Goal: Answer question/provide support

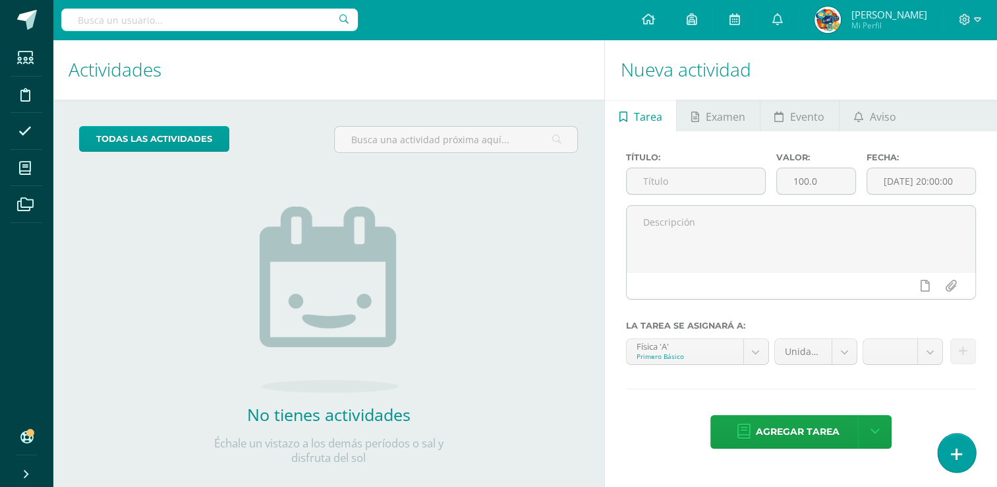
click at [950, 465] on link at bounding box center [957, 452] width 38 height 38
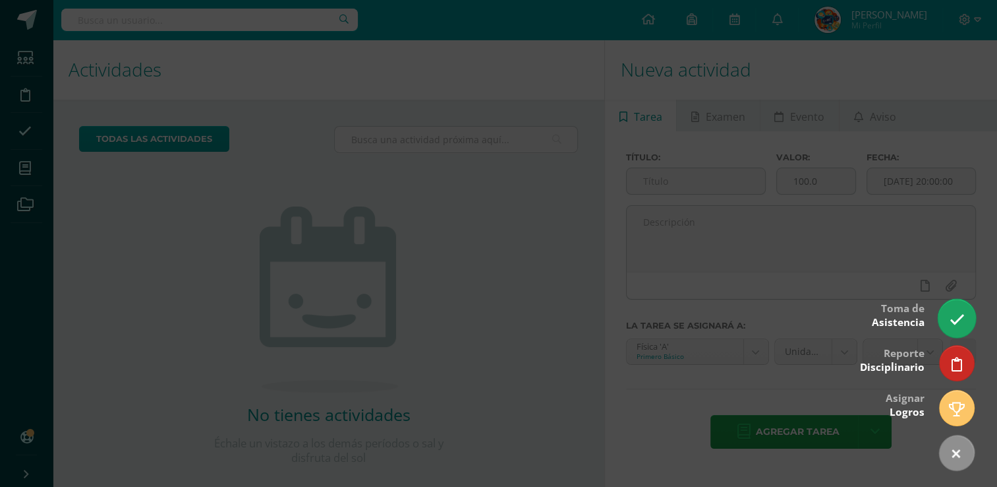
click at [955, 322] on icon at bounding box center [956, 319] width 15 height 15
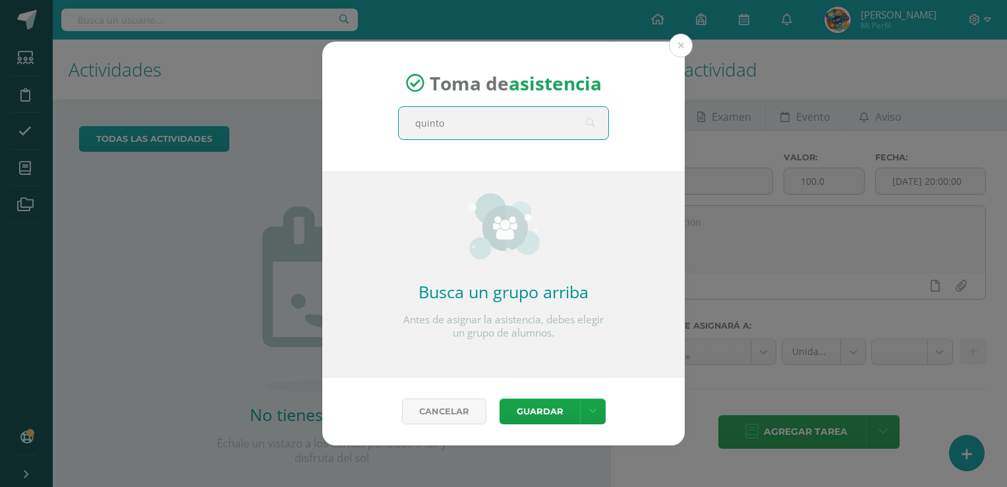
type input "quinto"
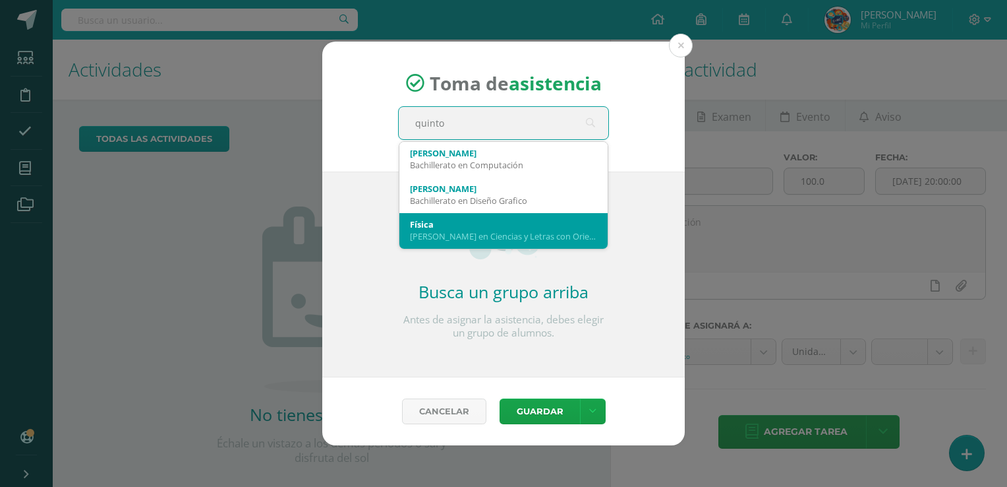
click at [487, 226] on div "Física" at bounding box center [503, 224] width 187 height 12
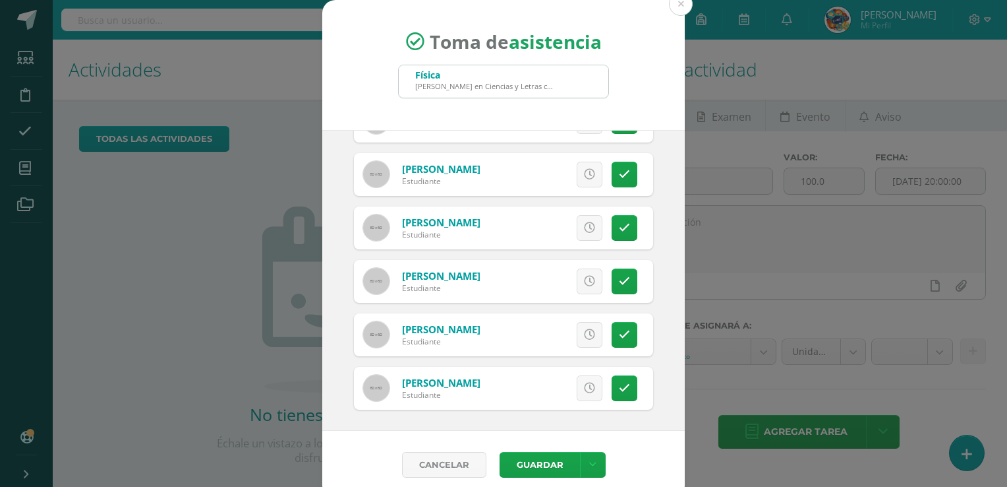
scroll to position [88, 0]
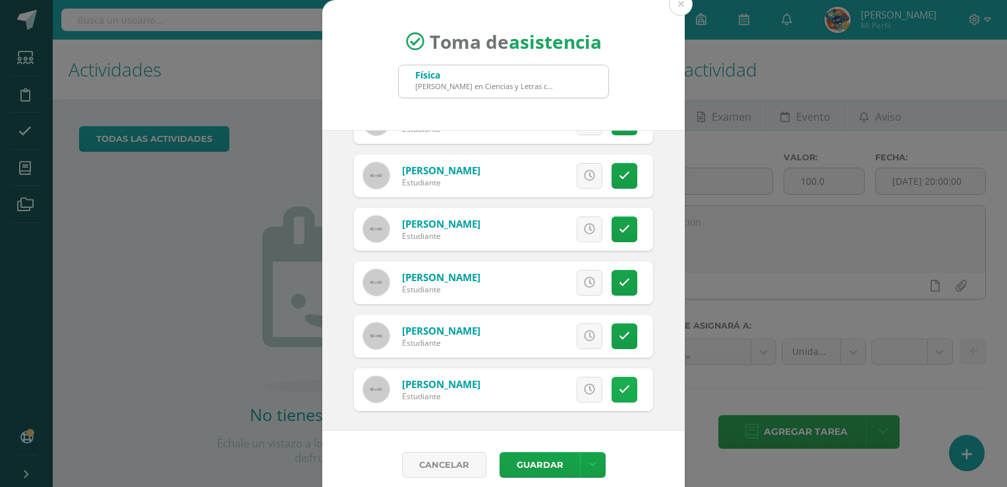
click at [619, 386] on icon at bounding box center [624, 389] width 11 height 11
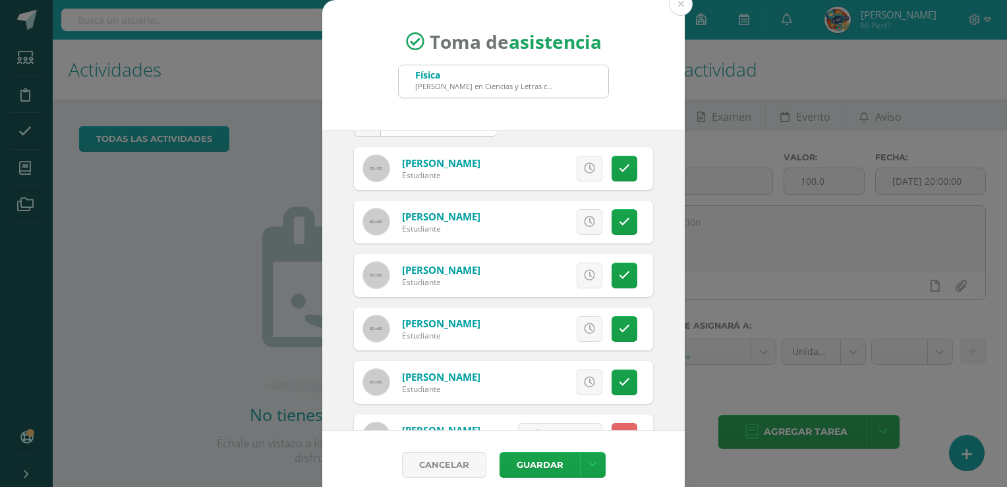
scroll to position [40, 0]
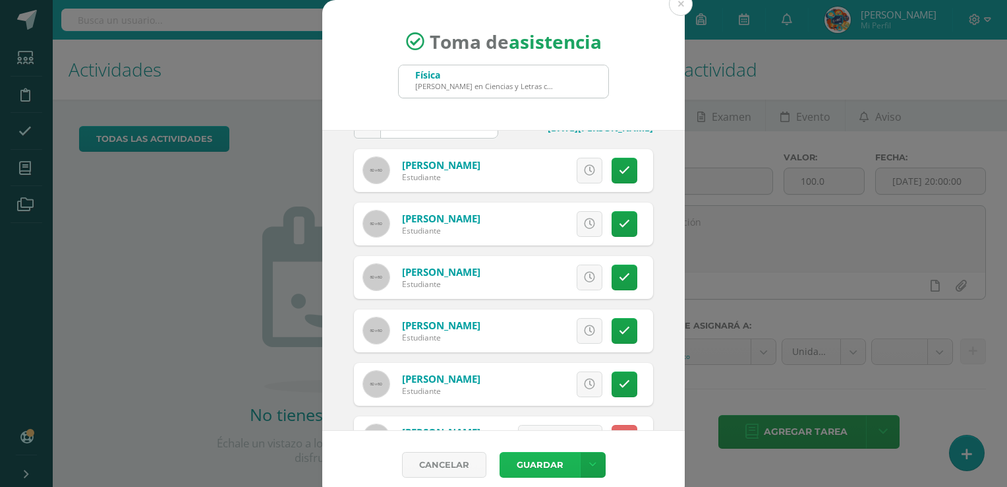
click at [541, 460] on button "Guardar" at bounding box center [540, 465] width 80 height 26
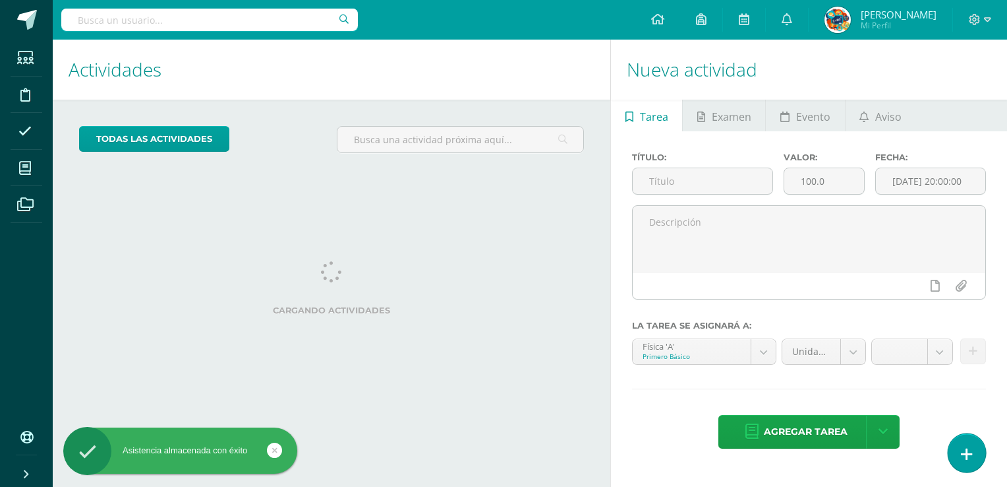
click at [956, 442] on link at bounding box center [967, 452] width 38 height 38
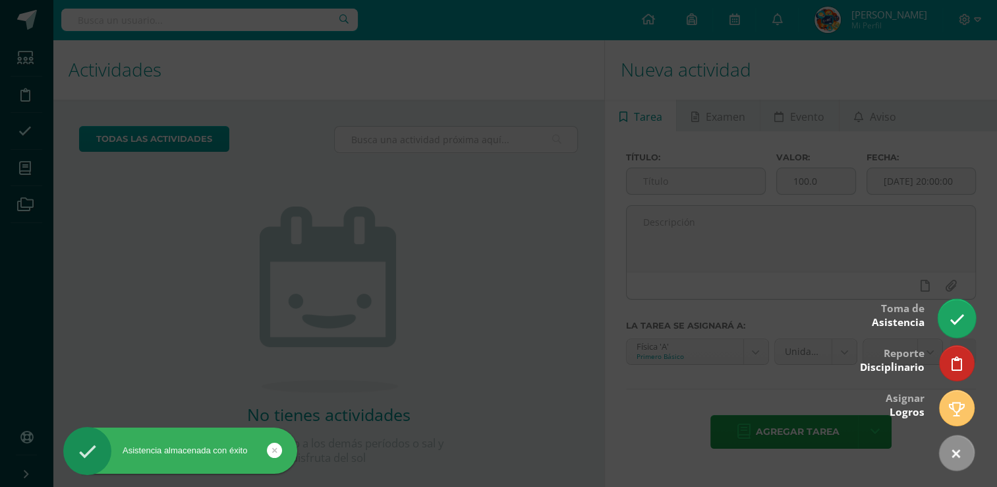
click at [956, 320] on icon at bounding box center [956, 319] width 15 height 15
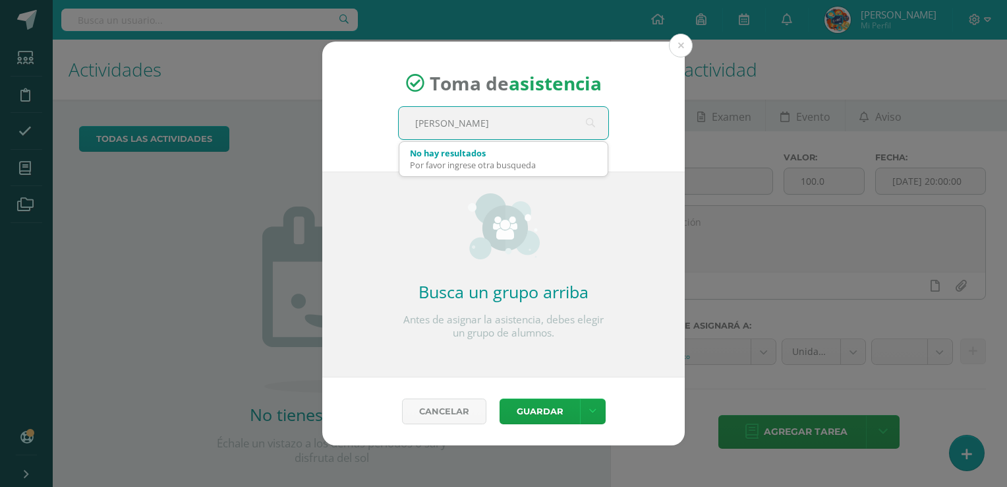
type input "quinto"
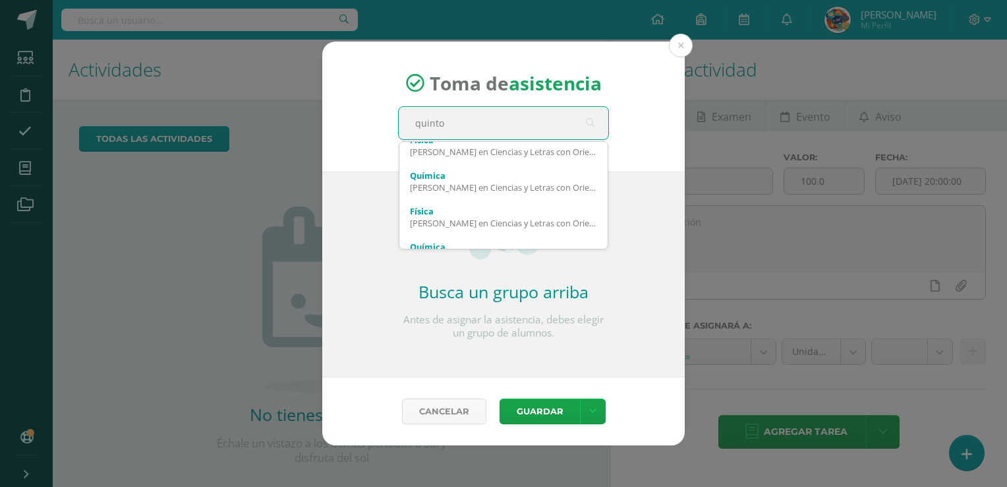
scroll to position [91, 0]
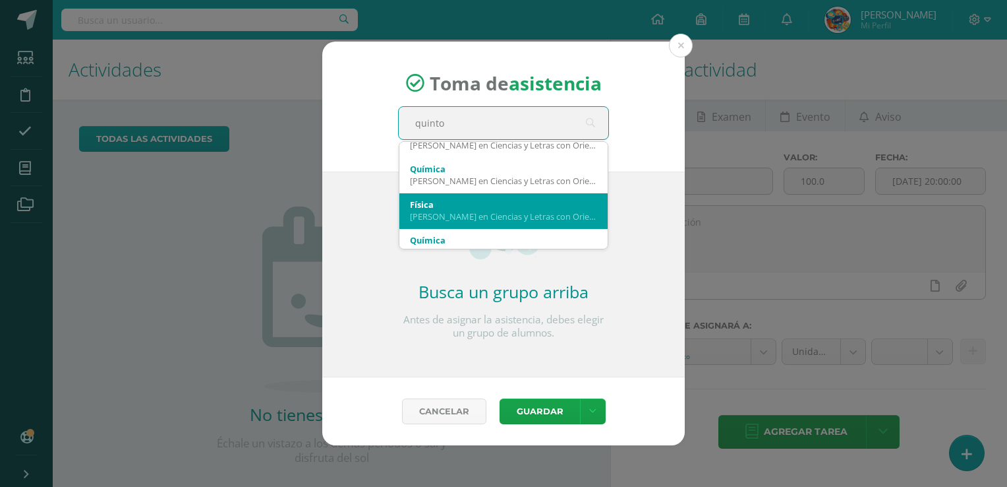
click at [528, 214] on div "[PERSON_NAME] en Ciencias y Letras con Orientacion en Diseno Grafico 'A'" at bounding box center [503, 216] width 187 height 12
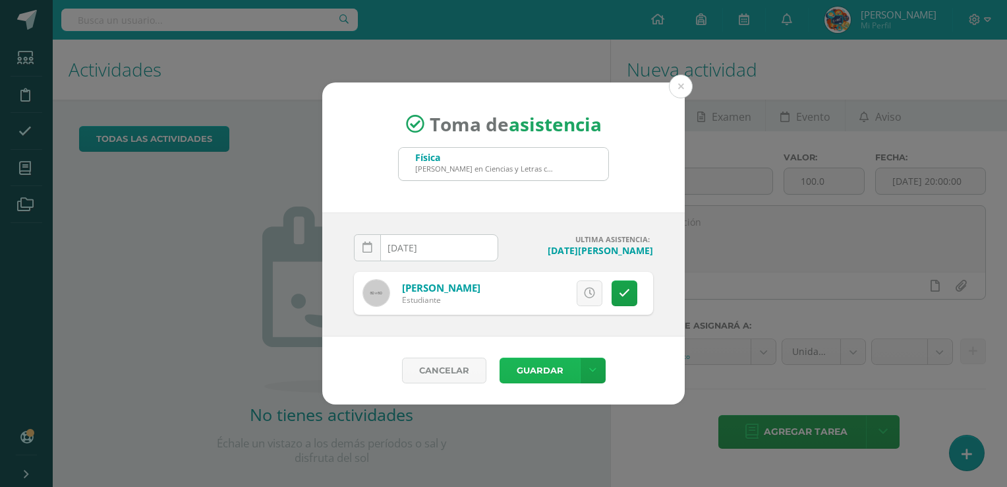
click at [533, 370] on button "Guardar" at bounding box center [540, 370] width 80 height 26
